Goal: Task Accomplishment & Management: Use online tool/utility

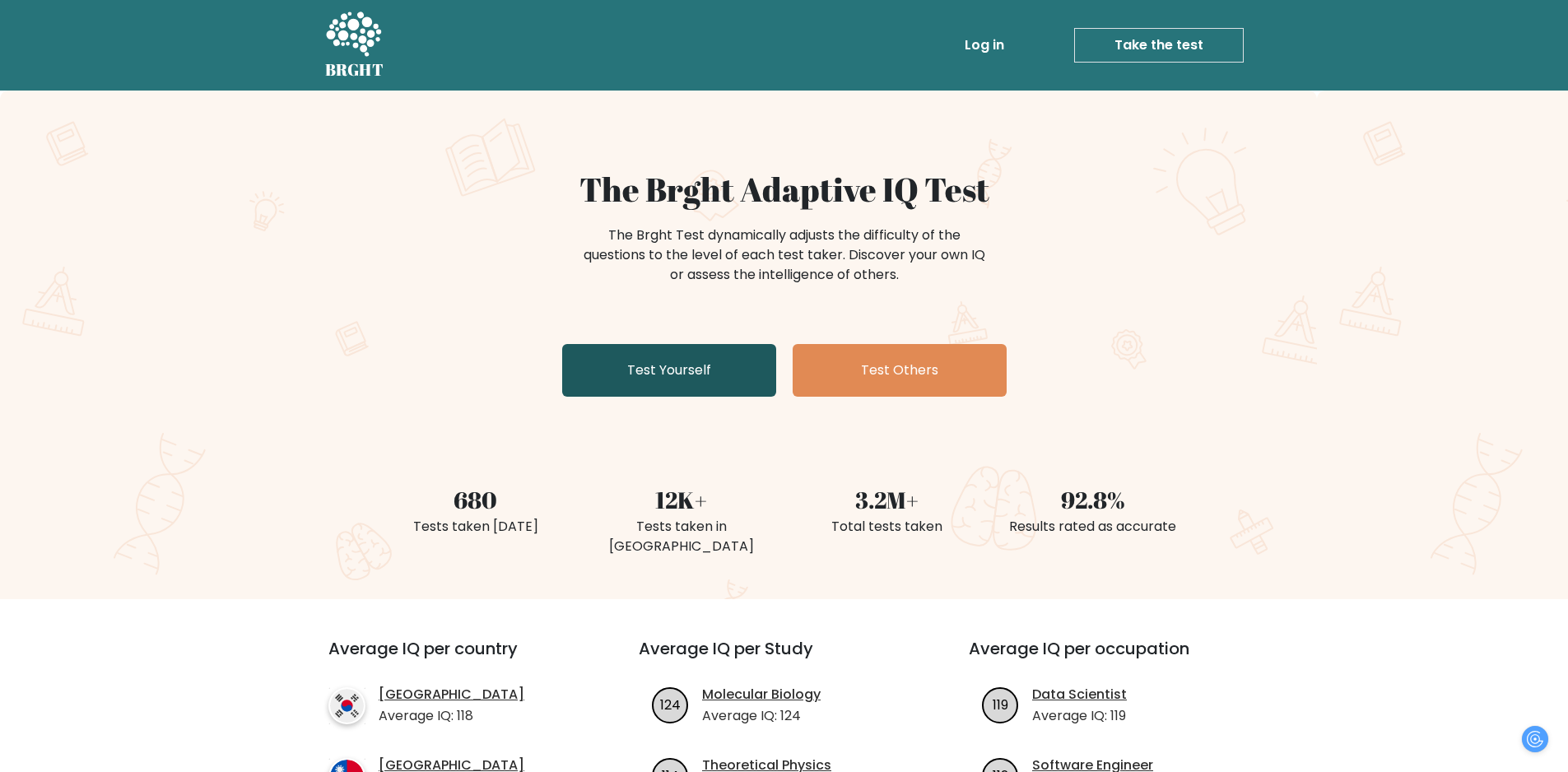
click at [693, 377] on link "Test Yourself" at bounding box center [669, 371] width 214 height 53
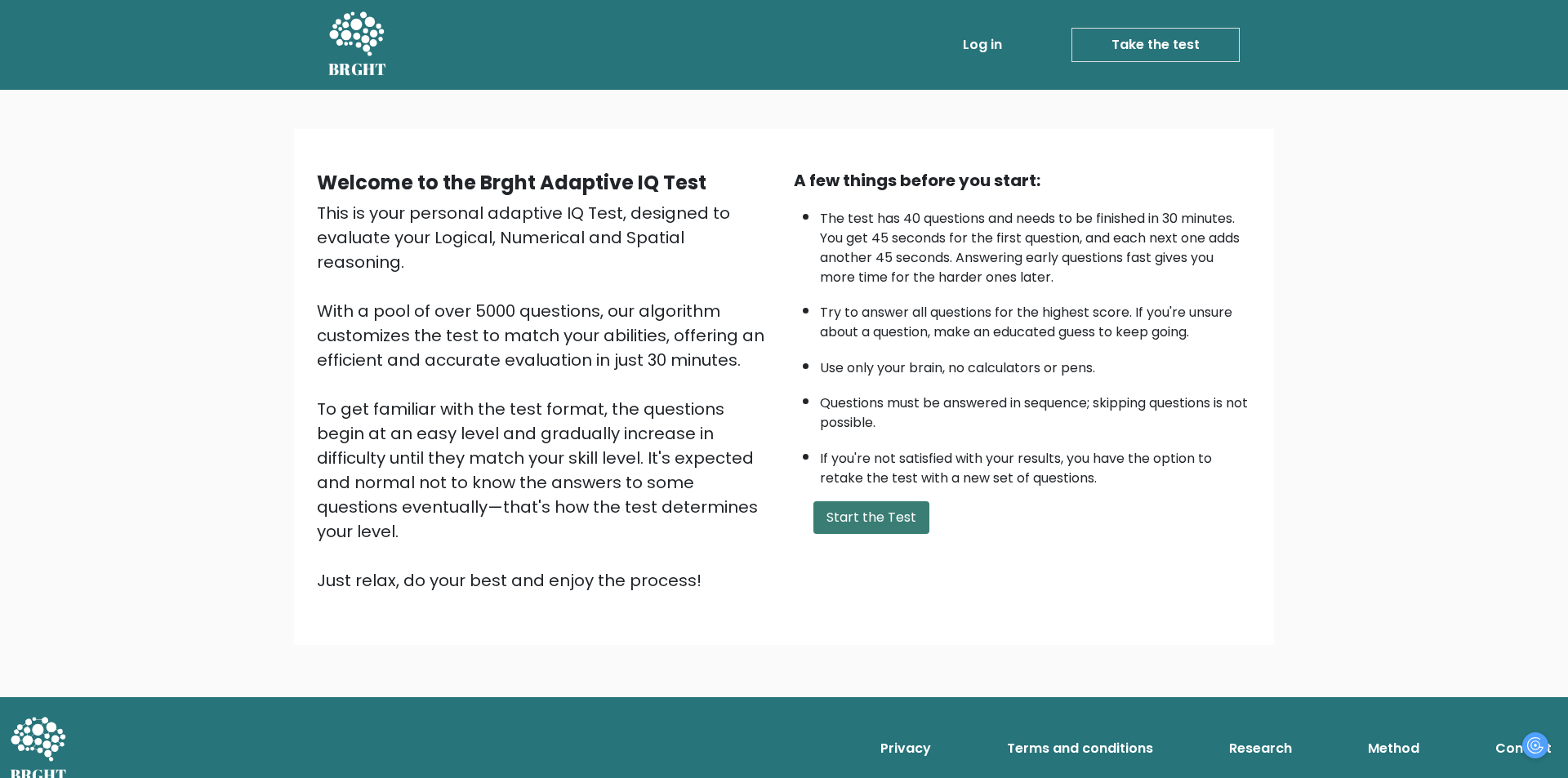
click at [831, 514] on button "Start the Test" at bounding box center [871, 518] width 116 height 33
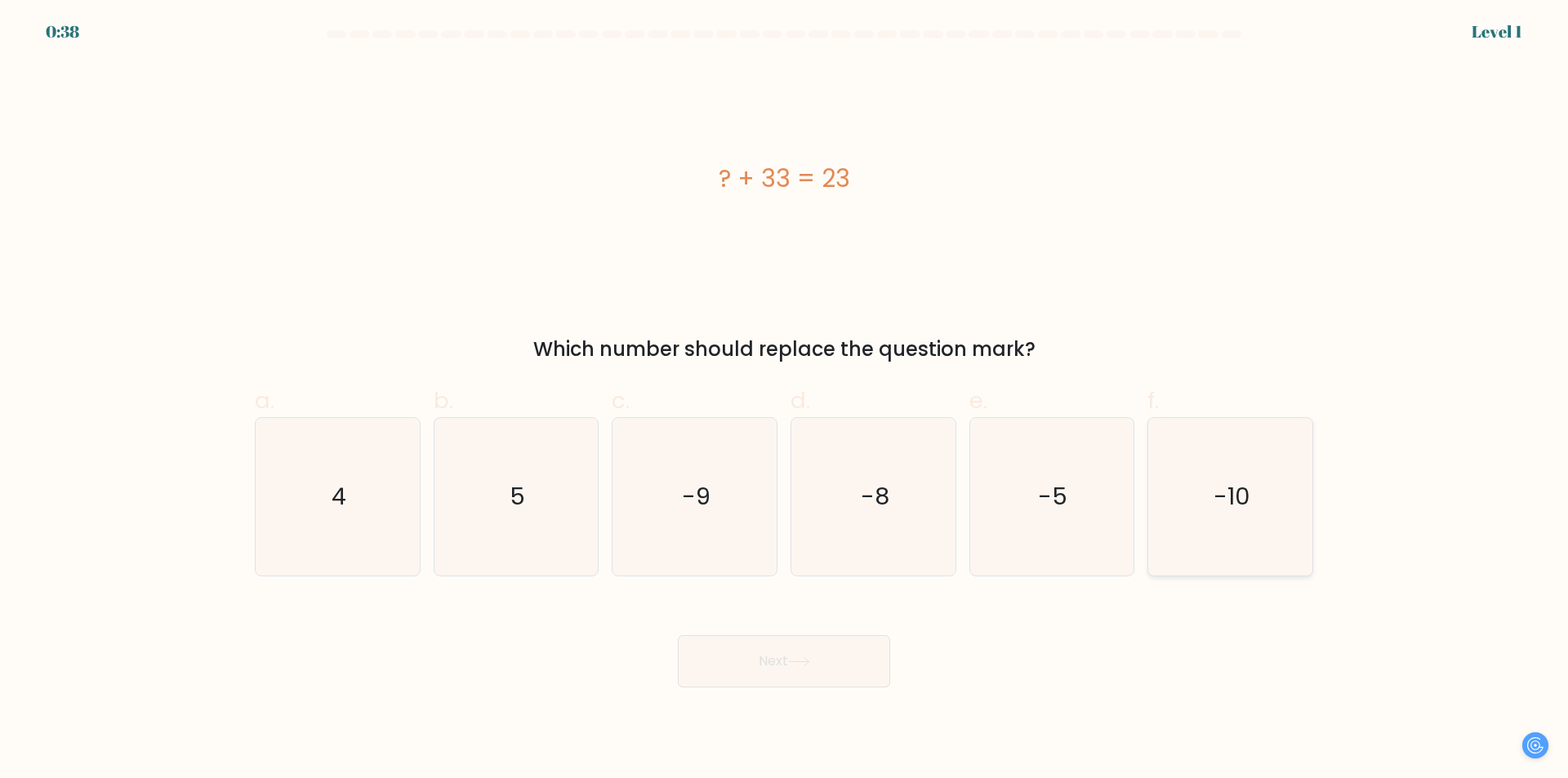
click at [1209, 505] on icon "-10" at bounding box center [1231, 497] width 158 height 158
click at [785, 400] on input "f. -10" at bounding box center [784, 395] width 1 height 11
radio input "true"
click at [809, 662] on icon at bounding box center [798, 662] width 19 height 8
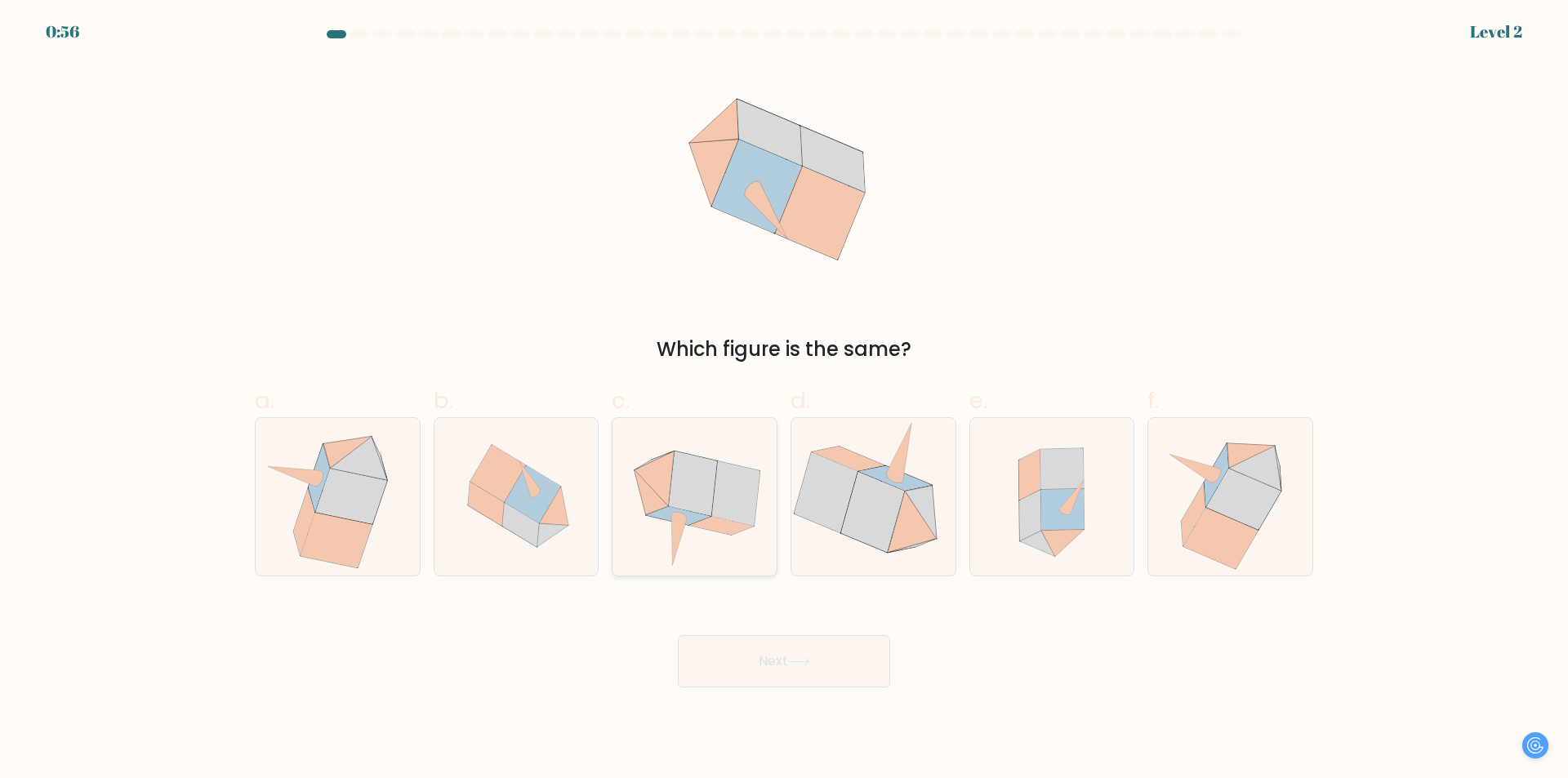
click at [703, 529] on icon at bounding box center [695, 497] width 161 height 158
click at [784, 400] on input "c." at bounding box center [784, 395] width 1 height 11
radio input "true"
click at [770, 681] on button "Next" at bounding box center [784, 662] width 213 height 53
